Goal: Transaction & Acquisition: Purchase product/service

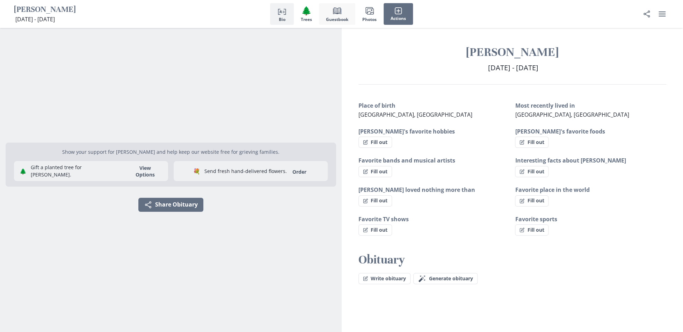
click at [339, 18] on span "Guestbook" at bounding box center [337, 19] width 22 height 5
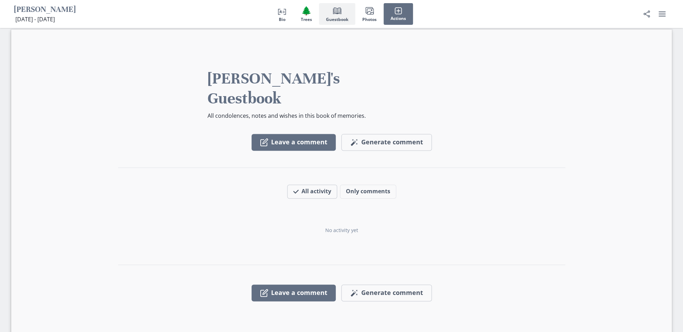
scroll to position [558, 0]
click at [374, 12] on span "Images" at bounding box center [370, 11] width 10 height 10
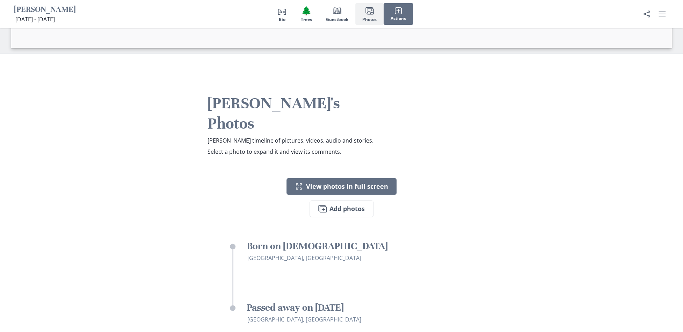
scroll to position [861, 0]
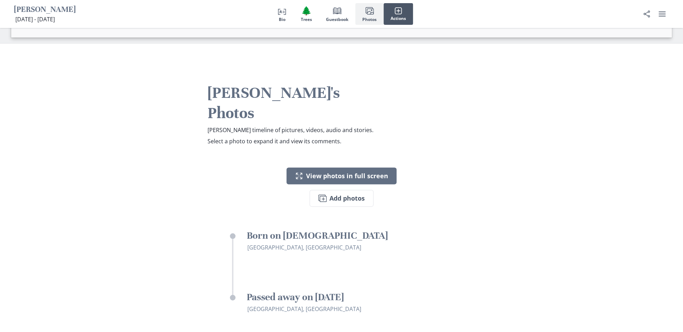
click at [395, 15] on button "Actions" at bounding box center [398, 14] width 29 height 22
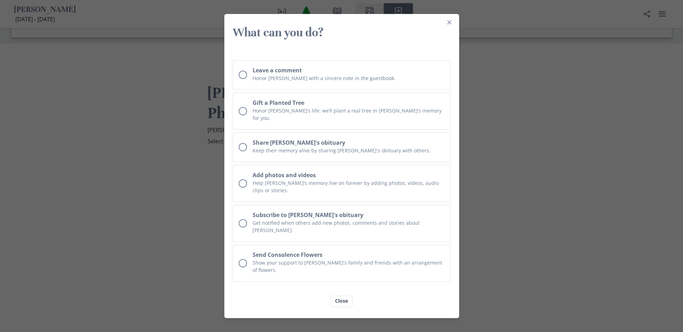
click at [459, 36] on header "What can you do?" at bounding box center [341, 33] width 235 height 26
click at [455, 28] on button "Close" at bounding box center [449, 22] width 11 height 11
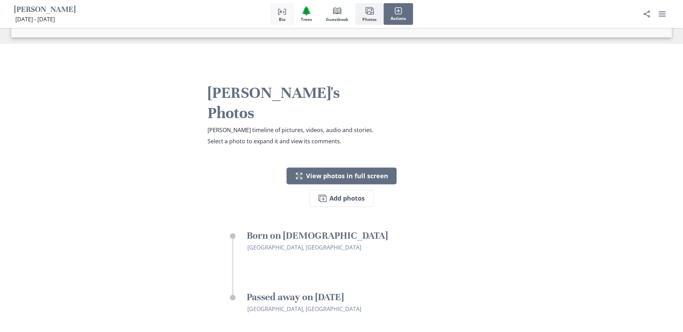
click at [276, 14] on button "Person profile Bio" at bounding box center [282, 14] width 24 height 22
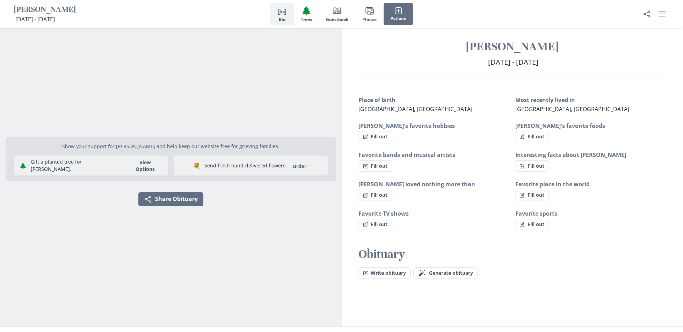
scroll to position [6, 0]
click at [285, 12] on polyline "button" at bounding box center [285, 11] width 2 height 5
click at [309, 13] on span "🌲" at bounding box center [306, 11] width 10 height 10
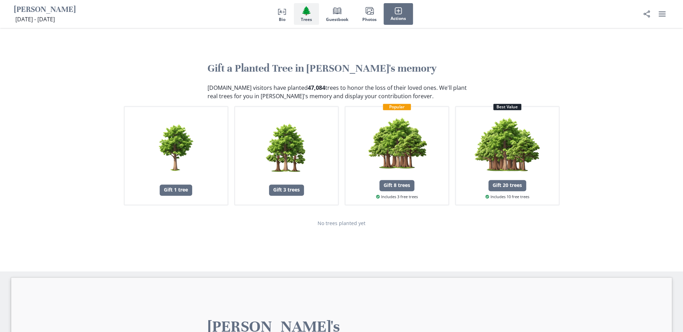
scroll to position [310, 0]
click at [173, 182] on div "Gift 1 tree" at bounding box center [176, 155] width 82 height 81
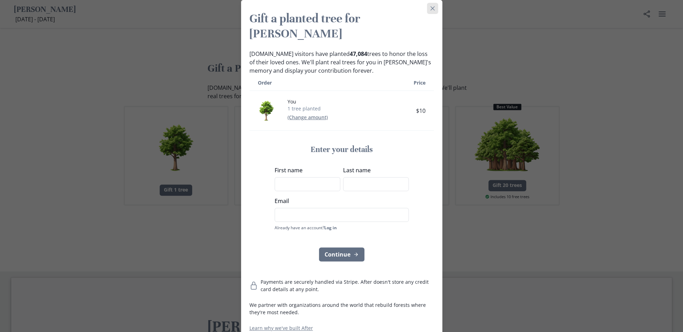
click at [434, 7] on icon "Close" at bounding box center [432, 8] width 4 height 4
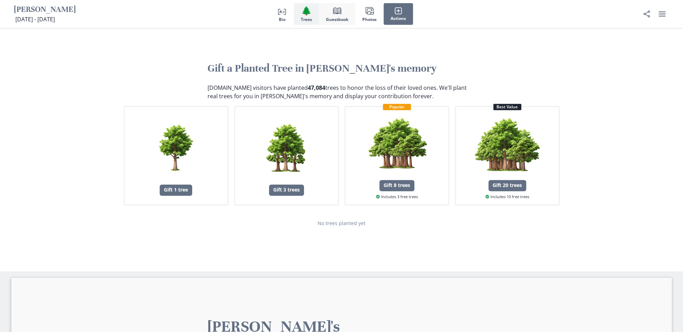
click at [336, 20] on span "Guestbook" at bounding box center [337, 19] width 22 height 5
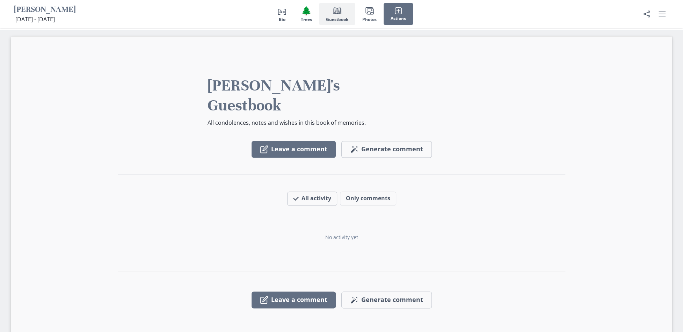
scroll to position [558, 0]
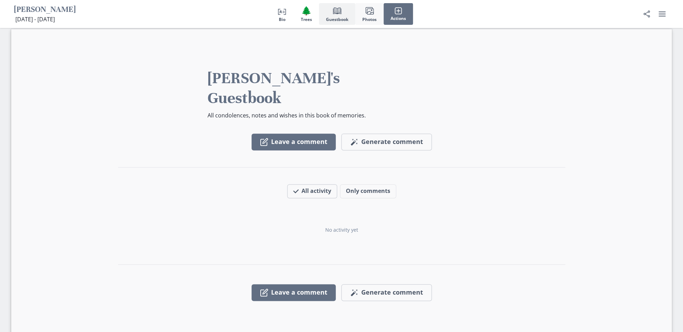
click at [374, 12] on span "Images" at bounding box center [370, 11] width 10 height 10
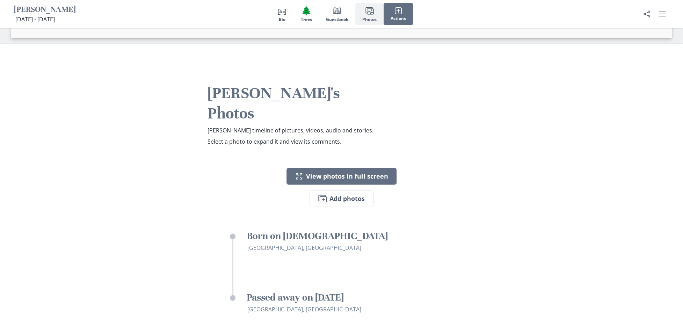
scroll to position [861, 0]
click at [399, 12] on icon "button" at bounding box center [398, 11] width 8 height 8
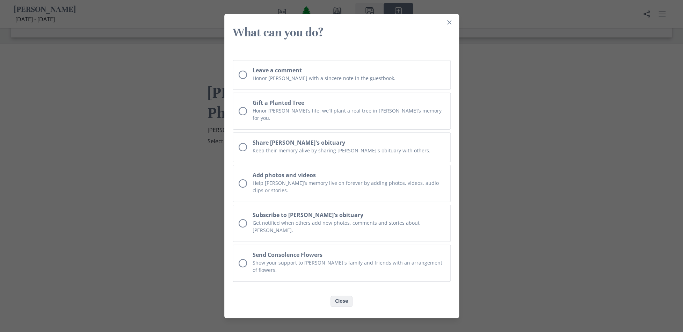
click at [346, 296] on button "Close" at bounding box center [342, 301] width 22 height 11
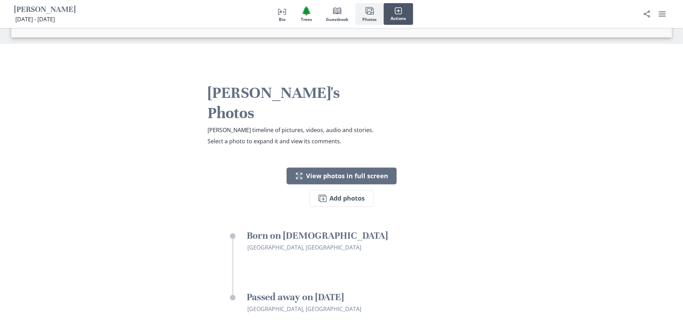
click at [396, 17] on span "Actions" at bounding box center [398, 18] width 15 height 5
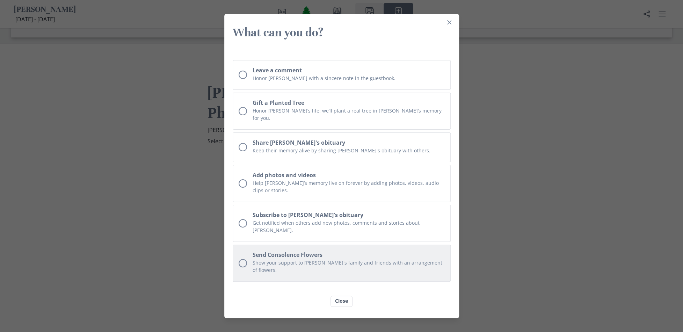
click at [275, 251] on h2 "Send Consolence Flowers" at bounding box center [349, 255] width 192 height 8
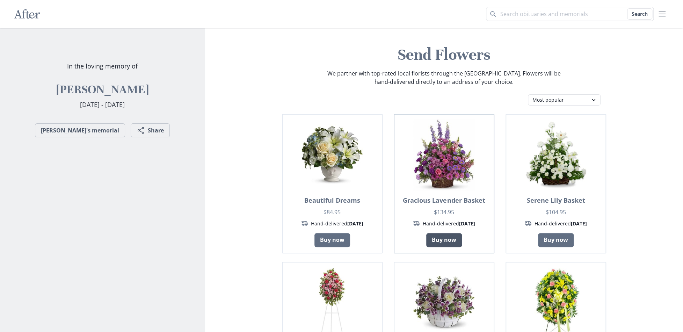
click at [442, 239] on link "Buy now" at bounding box center [444, 240] width 36 height 14
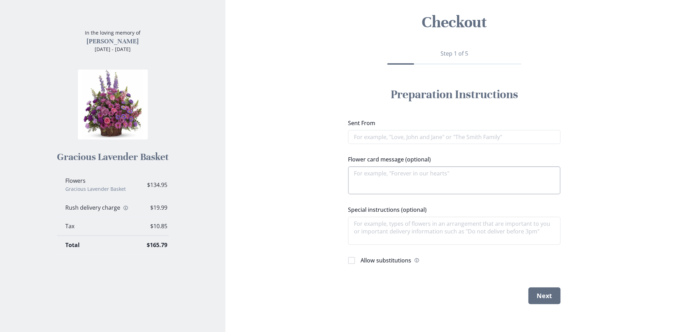
scroll to position [32, 0]
